Goal: Task Accomplishment & Management: Use online tool/utility

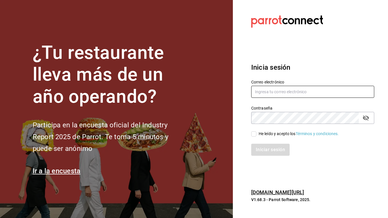
type input "[EMAIL_ADDRESS][DOMAIN_NAME]"
click at [255, 134] on input "He leído y acepto los Términos y condiciones." at bounding box center [254, 133] width 5 height 5
checkbox input "true"
click at [261, 147] on button "Iniciar sesión" at bounding box center [271, 150] width 39 height 12
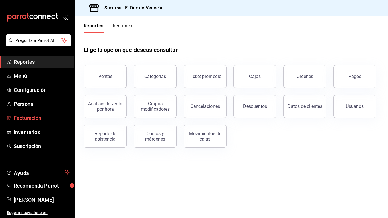
click at [25, 120] on span "Facturación" at bounding box center [42, 118] width 56 height 8
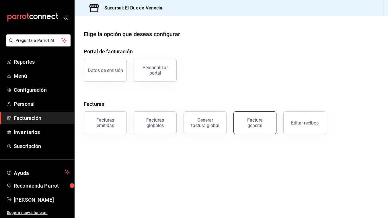
click at [262, 122] on div "Factura general" at bounding box center [255, 122] width 29 height 11
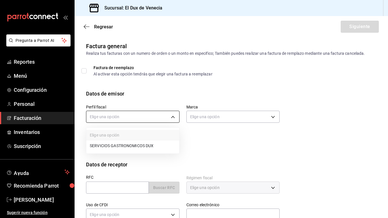
click at [142, 117] on body "Pregunta a Parrot AI Reportes Menú Configuración Personal Facturación Inventari…" at bounding box center [194, 109] width 388 height 218
click at [136, 144] on li "SERVICIOS GASTRONOMICOS DUX" at bounding box center [132, 146] width 93 height 11
type input "ad96cacb-92e8-4d2f-92ca-51e359d4344b"
type input "aa834bd9-f698-407f-808f-611ad9be46c8"
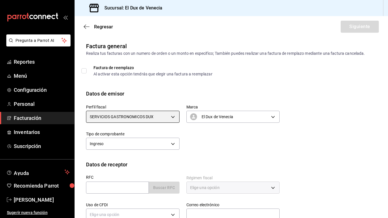
scroll to position [50, 0]
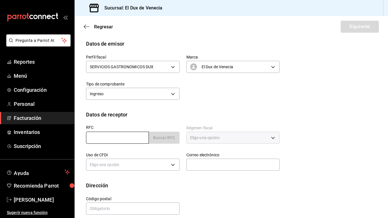
click at [119, 138] on input "text" at bounding box center [117, 138] width 63 height 12
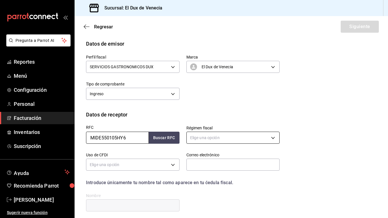
type input "MIDE550105HY6"
click at [214, 140] on body "Pregunta a Parrot AI Reportes Menú Configuración Personal Facturación Inventari…" at bounding box center [194, 109] width 388 height 218
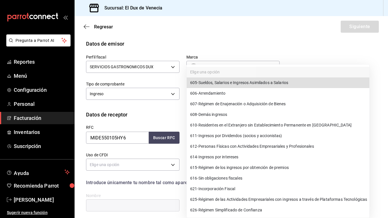
click at [228, 149] on span "612 - Personas Físicas con Actividades Empresariales y Profesionales" at bounding box center [252, 147] width 124 height 6
type input "612"
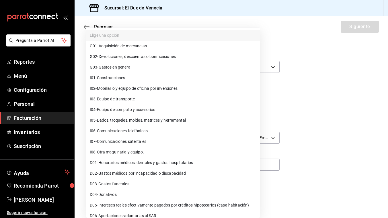
click at [124, 162] on body "Pregunta a Parrot AI Reportes Menú Configuración Personal Facturación Inventari…" at bounding box center [194, 109] width 388 height 218
click at [127, 67] on span "G03 - Gastos en general" at bounding box center [111, 67] width 42 height 6
type input "G03"
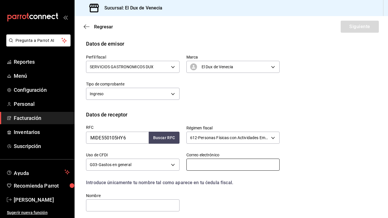
click at [202, 165] on input "text" at bounding box center [234, 165] width 94 height 12
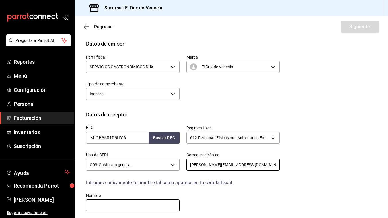
type input "evayolanda@live.com.mx"
click at [154, 204] on input "text" at bounding box center [133, 206] width 94 height 12
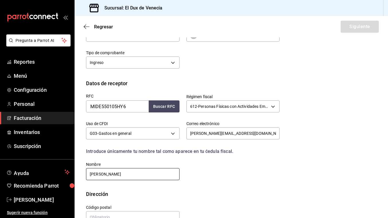
scroll to position [96, 0]
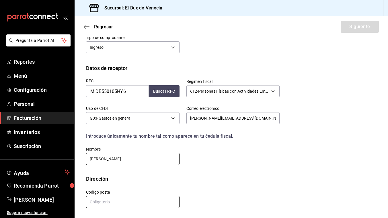
type input "EVA YOLANDA MIRANDA DIAZ"
click at [114, 203] on input "text" at bounding box center [133, 202] width 94 height 12
type input "54766"
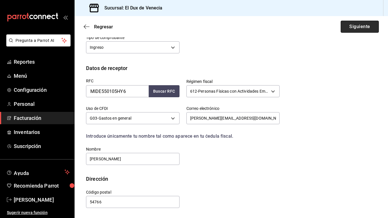
click at [366, 28] on button "Siguiente" at bounding box center [360, 27] width 38 height 12
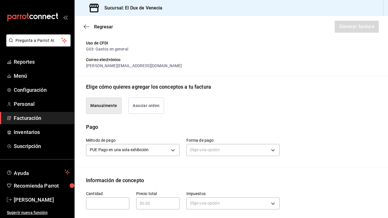
click at [154, 106] on button "Asociar orden" at bounding box center [147, 106] width 36 height 16
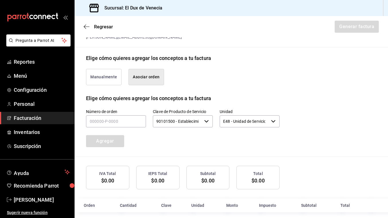
scroll to position [128, 0]
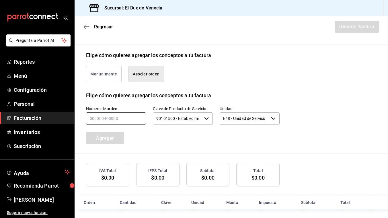
click at [112, 121] on input "text" at bounding box center [116, 119] width 60 height 12
type input "240825-P-0006"
click at [100, 135] on button "Agregar" at bounding box center [105, 138] width 38 height 12
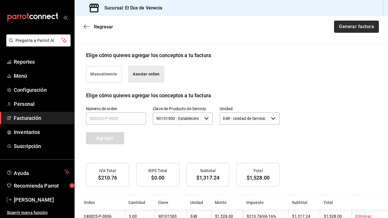
click at [356, 28] on button "Generar factura" at bounding box center [356, 27] width 45 height 12
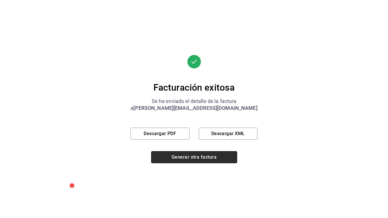
click at [192, 156] on button "Generar otra factura" at bounding box center [194, 157] width 86 height 12
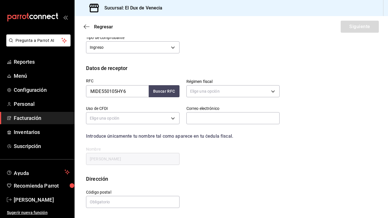
scroll to position [57, 0]
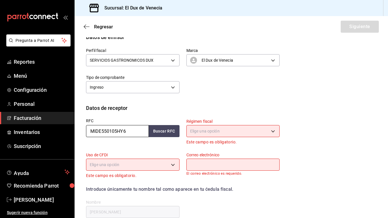
click at [139, 131] on input "MIDE550105HY6" at bounding box center [117, 131] width 63 height 12
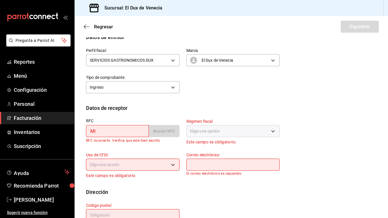
type input "M"
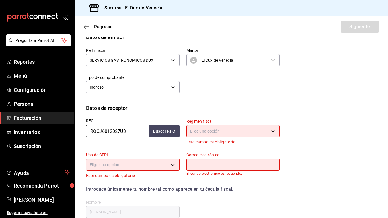
type input "ROCJ6012027U3"
click at [215, 131] on body "Pregunta a Parrot AI Reportes Menú Configuración Personal Facturación Inventari…" at bounding box center [194, 109] width 388 height 218
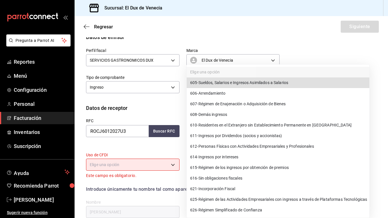
click at [222, 149] on span "612 - Personas Físicas con Actividades Empresariales y Profesionales" at bounding box center [252, 147] width 124 height 6
type input "612"
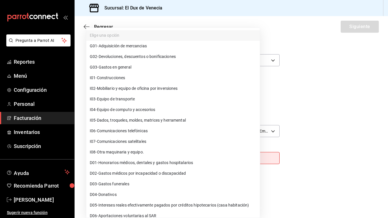
click at [135, 160] on body "Pregunta a Parrot AI Reportes Menú Configuración Personal Facturación Inventari…" at bounding box center [194, 109] width 388 height 218
click at [131, 67] on span "G03 - Gastos en general" at bounding box center [111, 67] width 42 height 6
type input "G03"
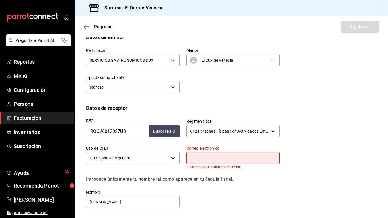
click at [214, 155] on input "text" at bounding box center [234, 158] width 94 height 12
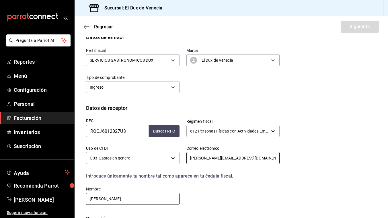
type input "ROMERO.CABALLERO212@GMAIL.COM"
drag, startPoint x: 159, startPoint y: 196, endPoint x: 139, endPoint y: 210, distance: 24.1
click at [139, 210] on div "RFC ROCJ6012027U3 Buscar RFC Régimen fiscal 612 - Personas Físicas con Activida…" at bounding box center [231, 163] width 291 height 103
type input "JUAN ROMERO CABALLERO"
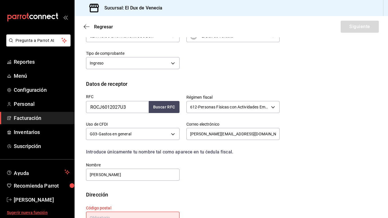
scroll to position [100, 0]
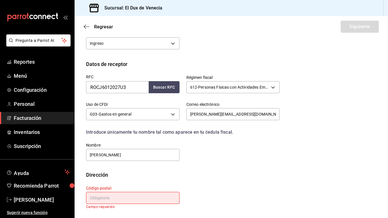
click at [101, 196] on input "text" at bounding box center [133, 198] width 94 height 12
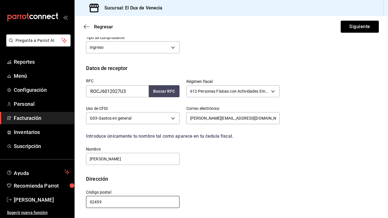
scroll to position [96, 0]
type input "02459"
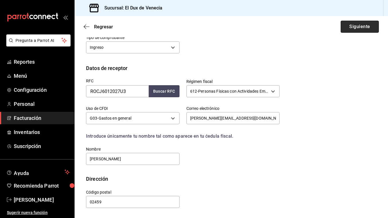
click at [365, 28] on button "Siguiente" at bounding box center [360, 27] width 38 height 12
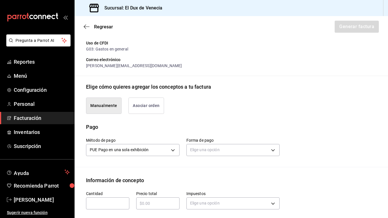
click at [158, 107] on button "Asociar orden" at bounding box center [147, 106] width 36 height 16
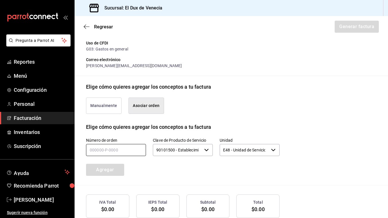
click at [111, 153] on input "text" at bounding box center [116, 150] width 60 height 12
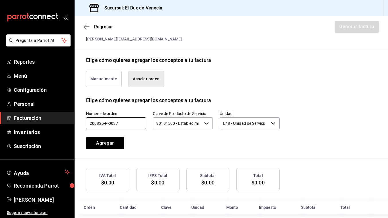
scroll to position [131, 0]
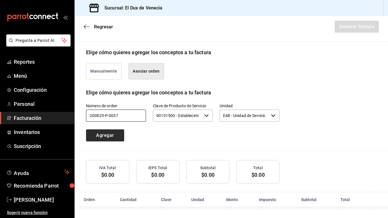
type input "200825-P-0037"
click at [118, 134] on button "Agregar" at bounding box center [105, 135] width 38 height 12
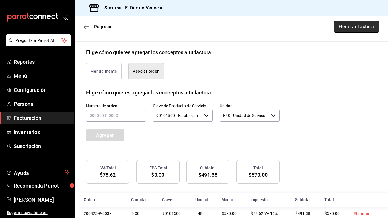
click at [348, 29] on button "Generar factura" at bounding box center [356, 27] width 45 height 12
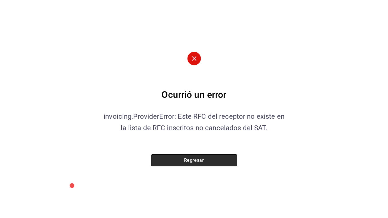
click at [201, 162] on button "Regresar" at bounding box center [194, 160] width 86 height 12
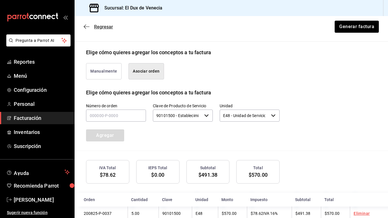
click at [104, 28] on span "Regresar" at bounding box center [103, 26] width 19 height 5
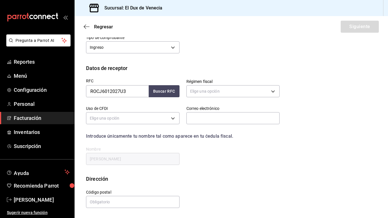
scroll to position [57, 0]
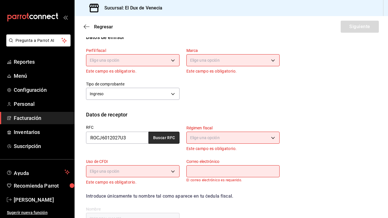
click at [158, 136] on button "Buscar RFC" at bounding box center [164, 138] width 31 height 12
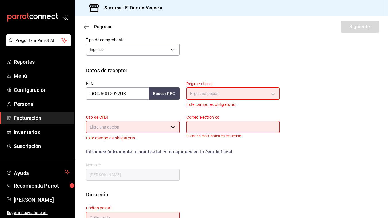
scroll to position [121, 0]
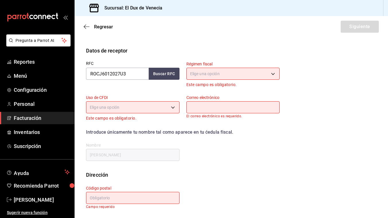
click at [209, 77] on body "Pregunta a Parrot AI Reportes Menú Configuración Personal Facturación Inventari…" at bounding box center [194, 109] width 388 height 218
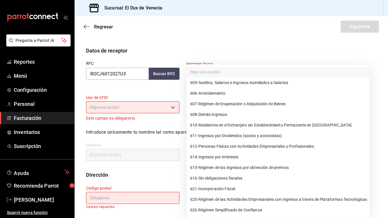
click at [218, 146] on span "612 - Personas Físicas con Actividades Empresariales y Profesionales" at bounding box center [252, 147] width 124 height 6
type input "612"
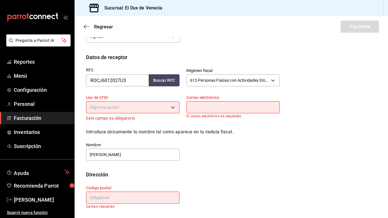
click at [144, 109] on body "Pregunta a Parrot AI Reportes Menú Configuración Personal Facturación Inventari…" at bounding box center [194, 109] width 388 height 218
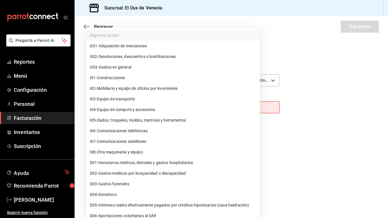
click at [131, 65] on span "G03 - Gastos en general" at bounding box center [111, 67] width 42 height 6
type input "G03"
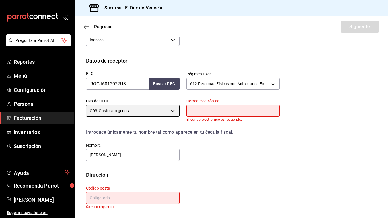
scroll to position [111, 0]
click at [213, 113] on input "text" at bounding box center [234, 111] width 94 height 12
type input "ROMERO.CABALLERO212@GMAIL.COM"
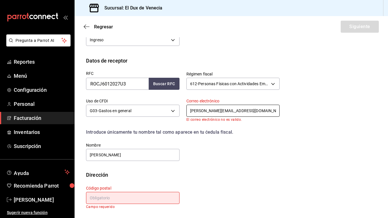
scroll to position [107, 0]
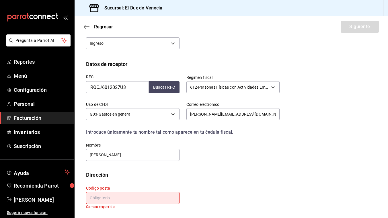
click at [129, 196] on input "text" at bounding box center [133, 198] width 94 height 12
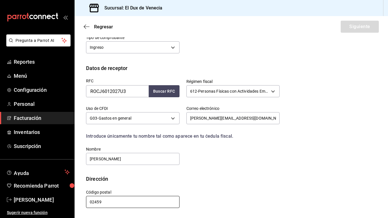
scroll to position [37, 0]
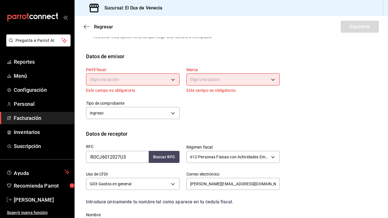
type input "02459"
click at [171, 79] on body "Pregunta a Parrot AI Reportes Menú Configuración Personal Facturación Inventari…" at bounding box center [194, 109] width 388 height 218
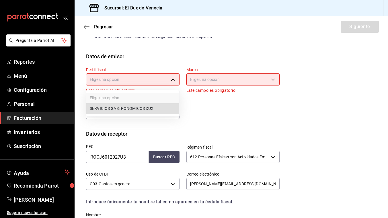
click at [158, 106] on li "SERVICIOS GASTRONOMICOS DUX" at bounding box center [132, 108] width 93 height 11
type input "ad96cacb-92e8-4d2f-92ca-51e359d4344b"
type input "aa834bd9-f698-407f-808f-611ad9be46c8"
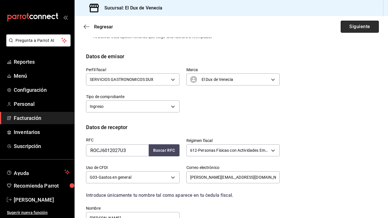
click at [355, 29] on button "Siguiente" at bounding box center [360, 27] width 38 height 12
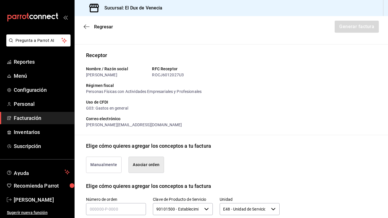
scroll to position [97, 0]
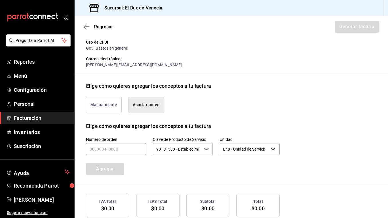
click at [155, 105] on button "Asociar orden" at bounding box center [147, 105] width 36 height 16
click at [99, 152] on input "text" at bounding box center [116, 149] width 60 height 12
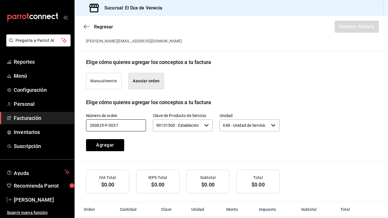
scroll to position [131, 0]
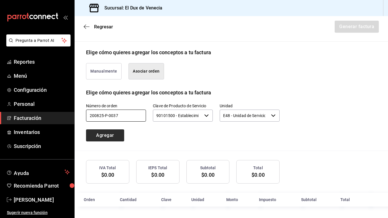
type input "200825-P-0037"
click at [120, 133] on button "Agregar" at bounding box center [105, 135] width 38 height 12
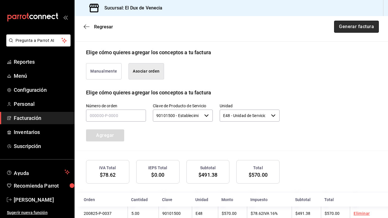
click at [365, 26] on button "Generar factura" at bounding box center [356, 27] width 45 height 12
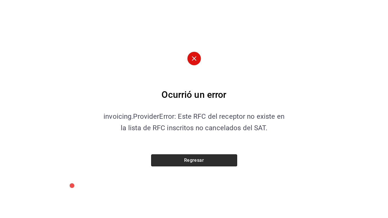
click at [187, 160] on button "Regresar" at bounding box center [194, 160] width 86 height 12
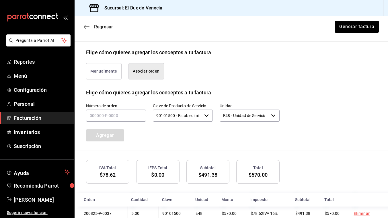
click at [110, 24] on span "Regresar" at bounding box center [103, 26] width 19 height 5
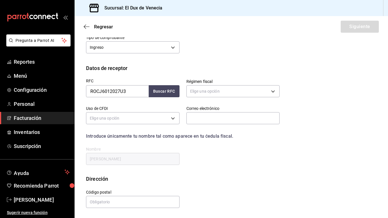
scroll to position [57, 0]
